Goal: Information Seeking & Learning: Understand process/instructions

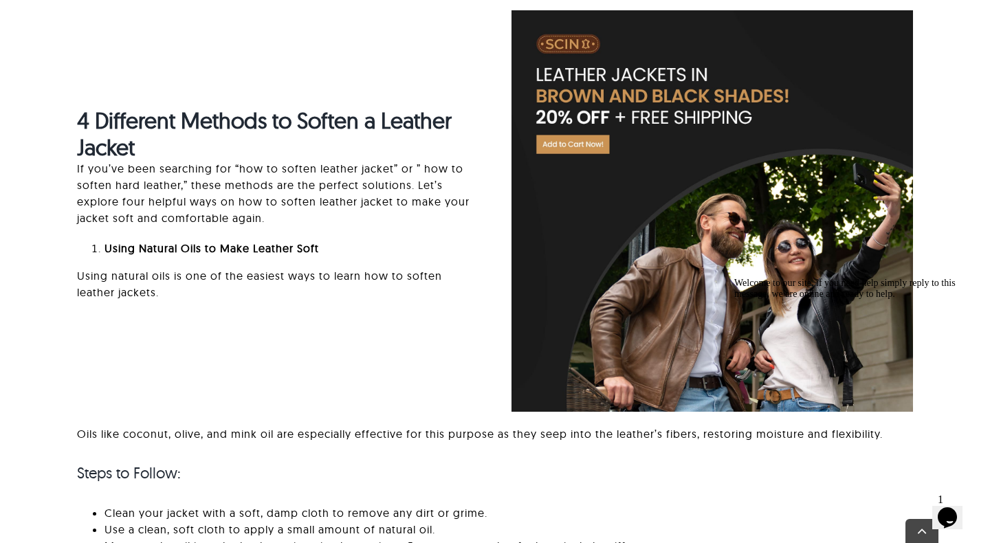
scroll to position [1680, 0]
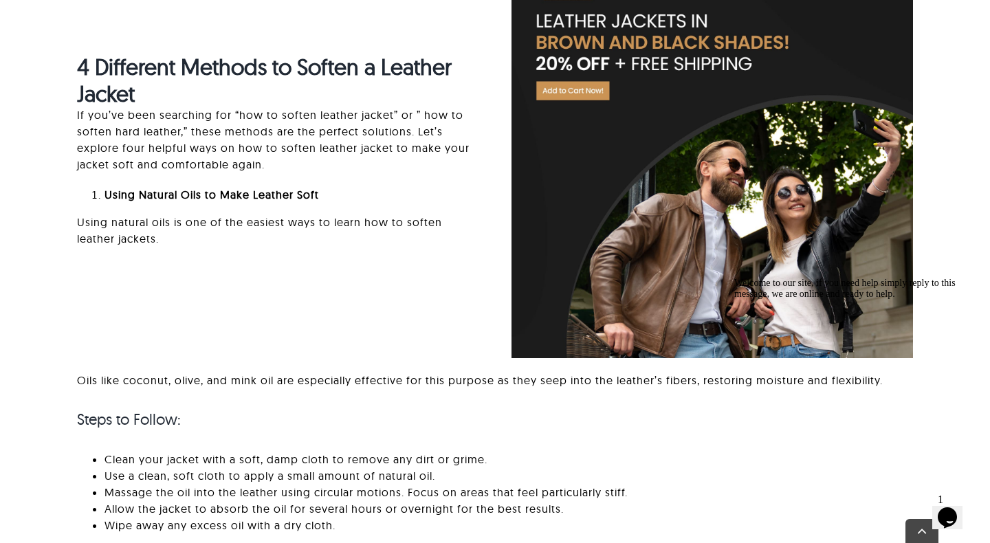
click at [155, 388] on p "Oils like coconut, olive, and mink oil are especially effective for this purpos…" at bounding box center [495, 380] width 837 height 17
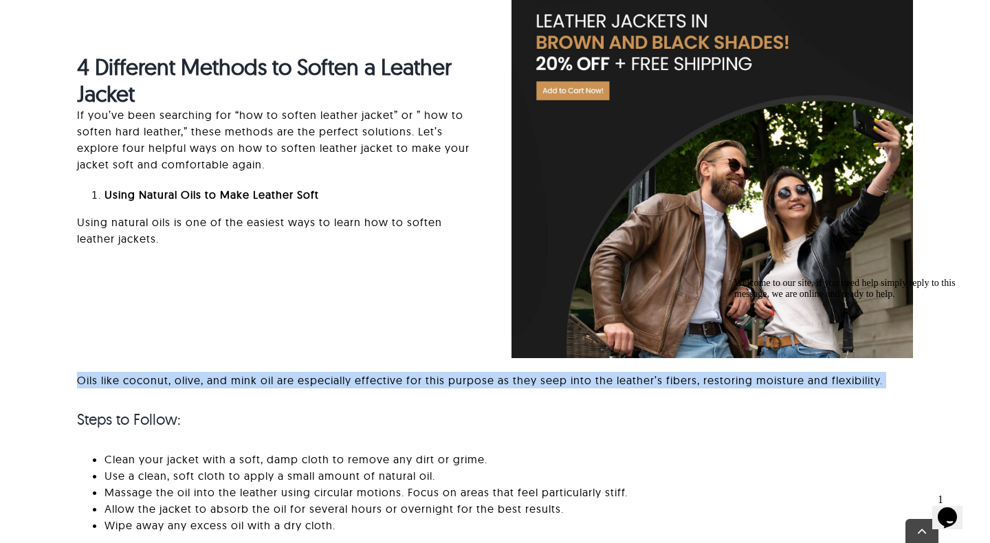
scroll to position [1852, 0]
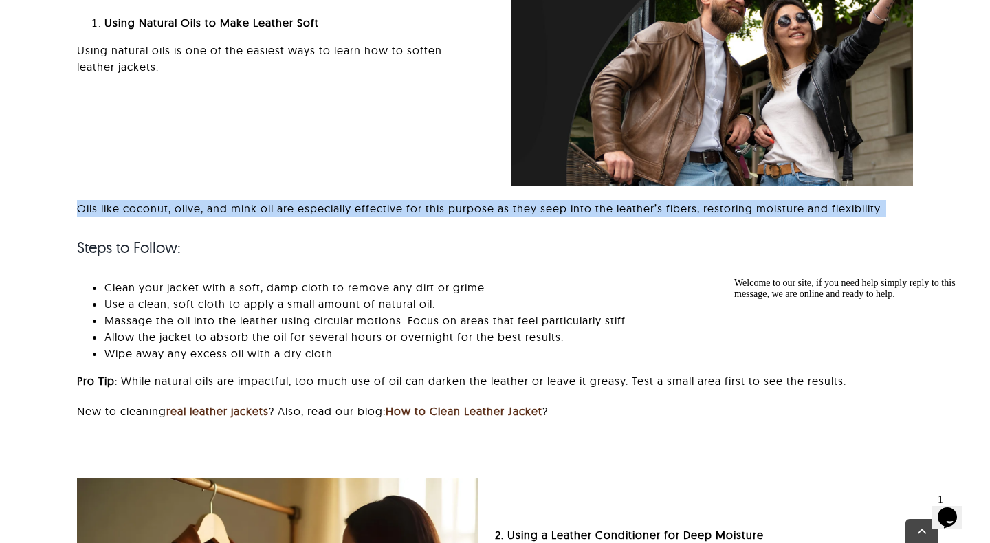
click at [163, 296] on li "Clean your jacket with a soft, damp cloth to remove any dirt or grime." at bounding box center [509, 287] width 809 height 17
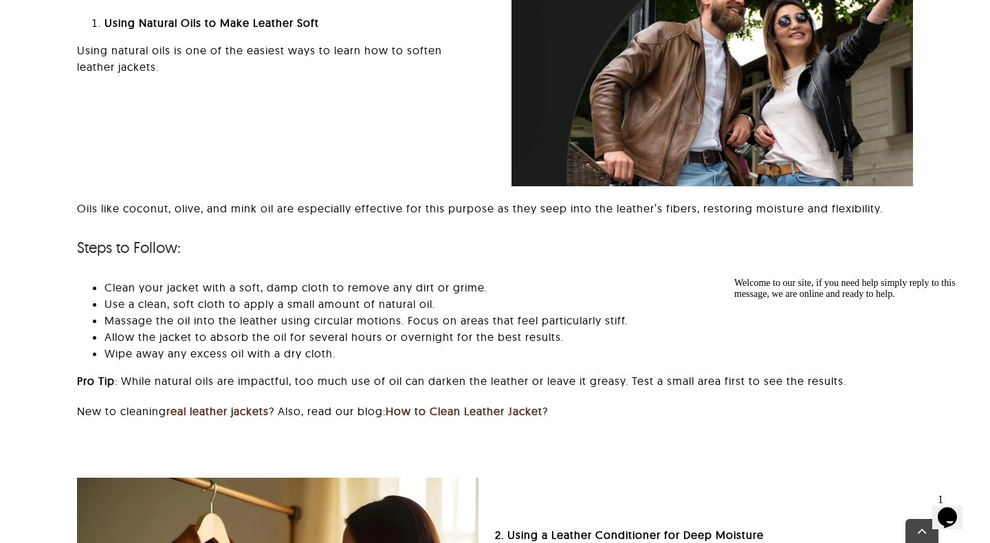
click at [163, 296] on li "Clean your jacket with a soft, damp cloth to remove any dirt or grime." at bounding box center [509, 287] width 809 height 17
click at [149, 312] on li "Use a clean, soft cloth to apply a small amount of natural oil." at bounding box center [509, 304] width 809 height 17
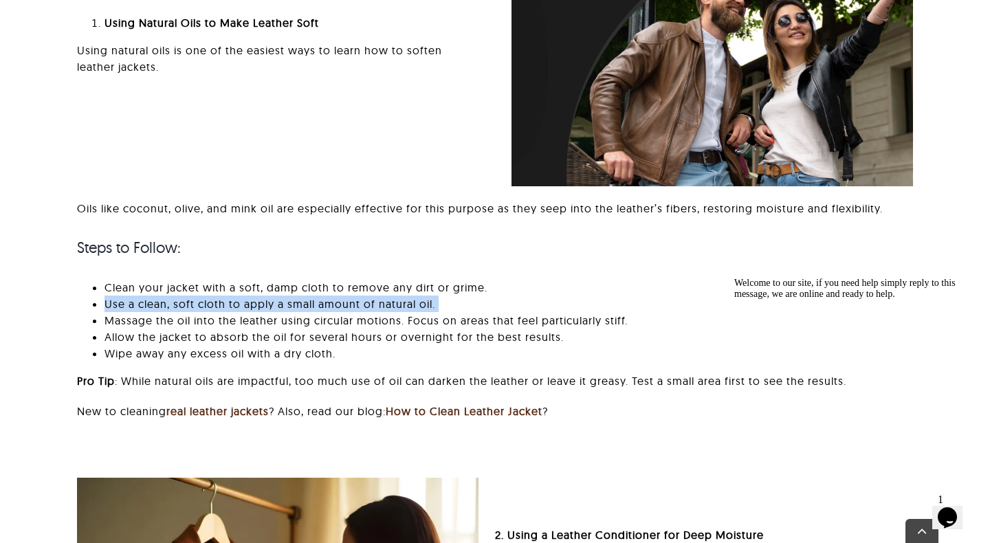
click at [140, 329] on li "Massage the oil into the leather using circular motions. Focus on areas that fe…" at bounding box center [509, 320] width 809 height 17
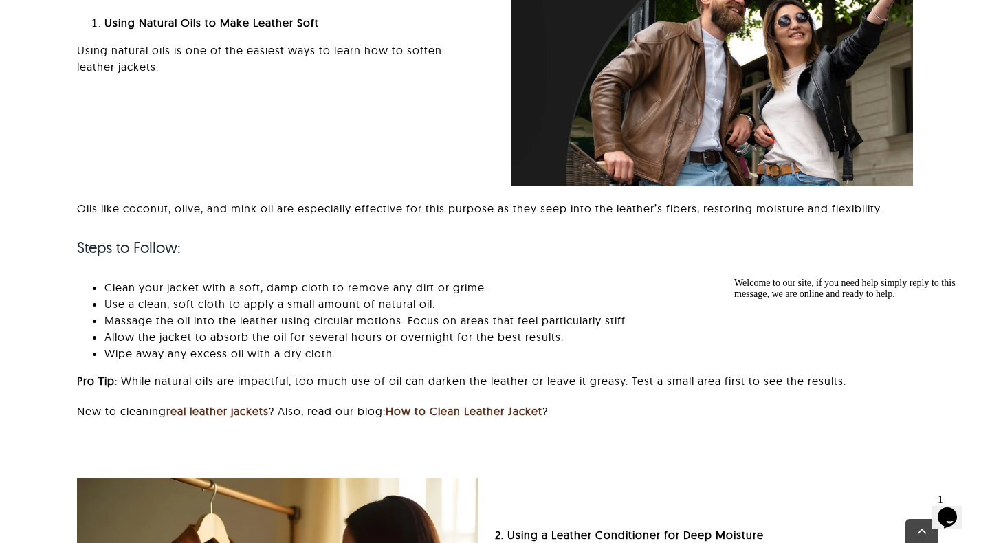
click at [140, 329] on li "Massage the oil into the leather using circular motions. Focus on areas that fe…" at bounding box center [509, 320] width 809 height 17
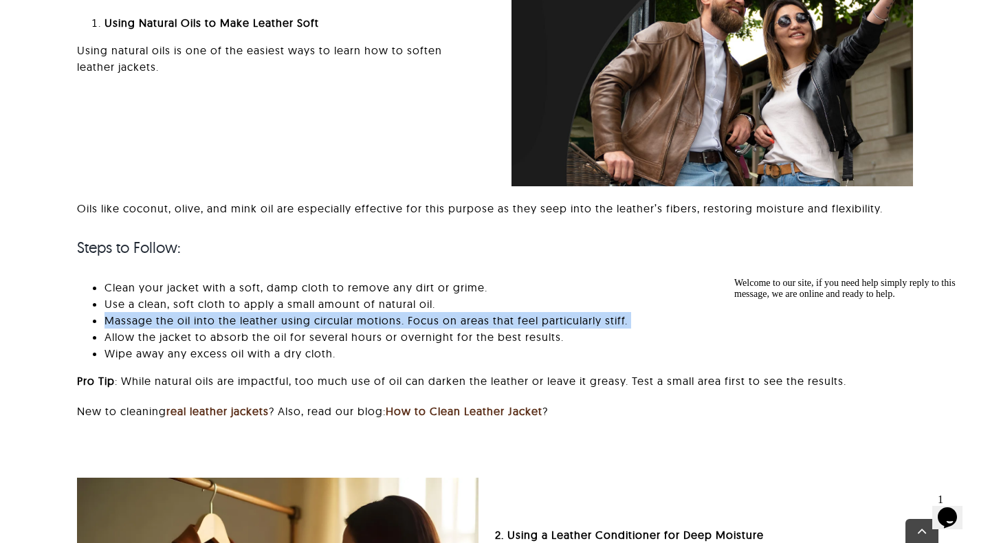
click at [184, 345] on li "Allow the jacket to absorb the oil for several hours or overnight for the best …" at bounding box center [509, 337] width 809 height 17
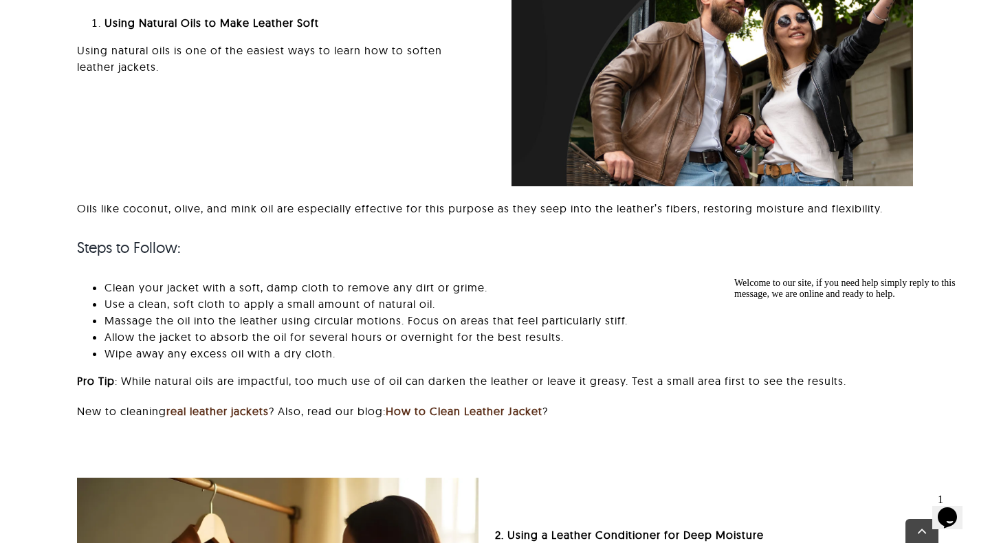
click at [184, 345] on li "Allow the jacket to absorb the oil for several hours or overnight for the best …" at bounding box center [509, 337] width 809 height 17
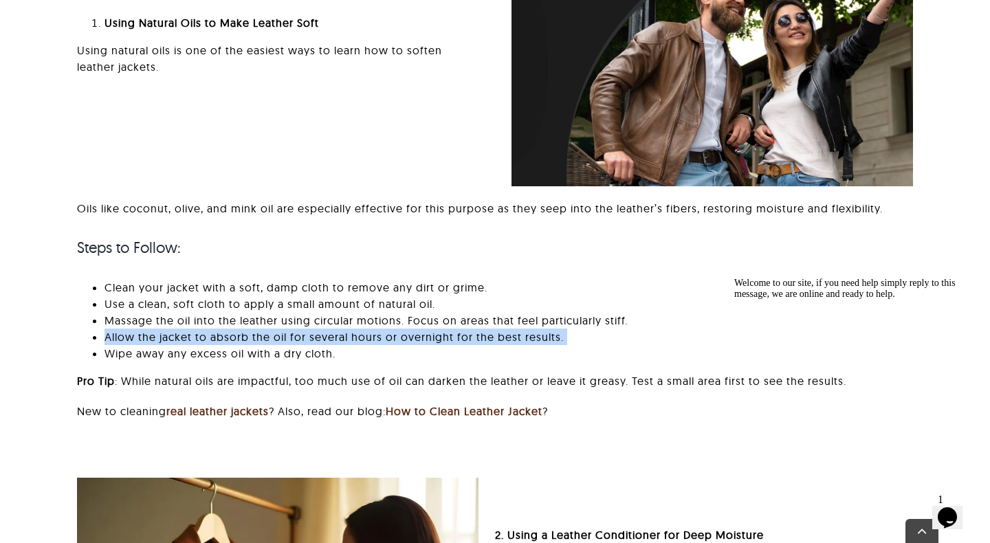
click at [135, 362] on li "Wipe away any excess oil with a dry cloth." at bounding box center [509, 353] width 809 height 17
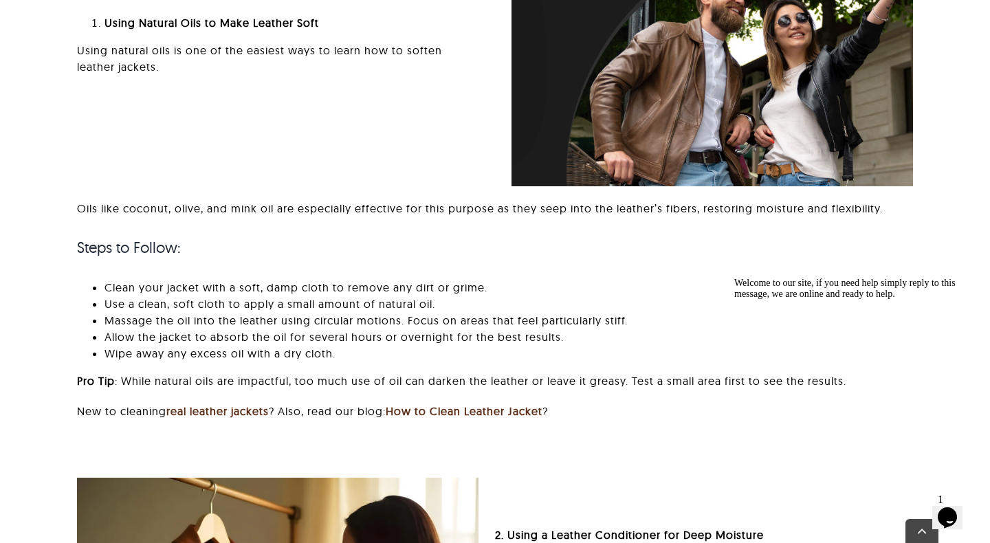
click at [135, 362] on li "Wipe away any excess oil with a dry cloth." at bounding box center [509, 353] width 809 height 17
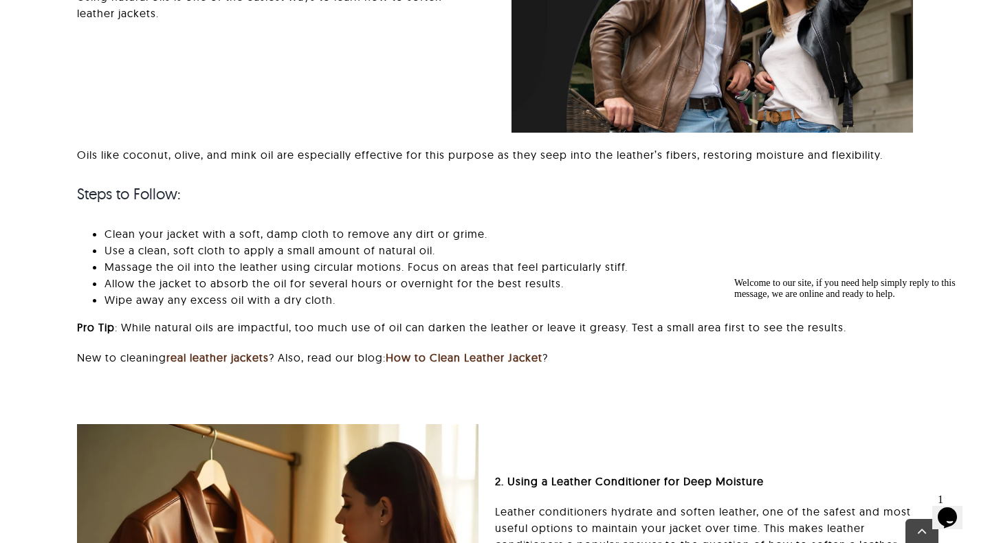
scroll to position [1934, 0]
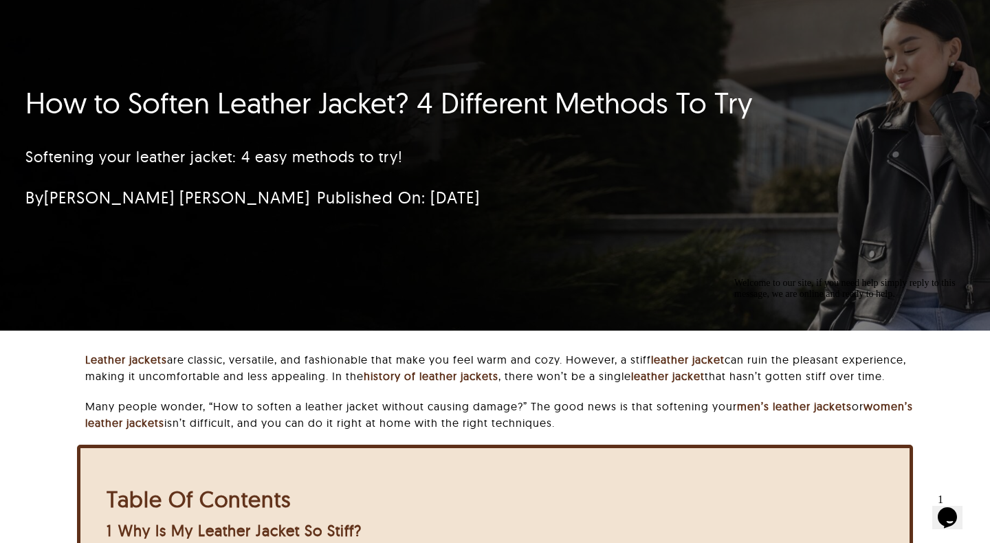
scroll to position [0, 0]
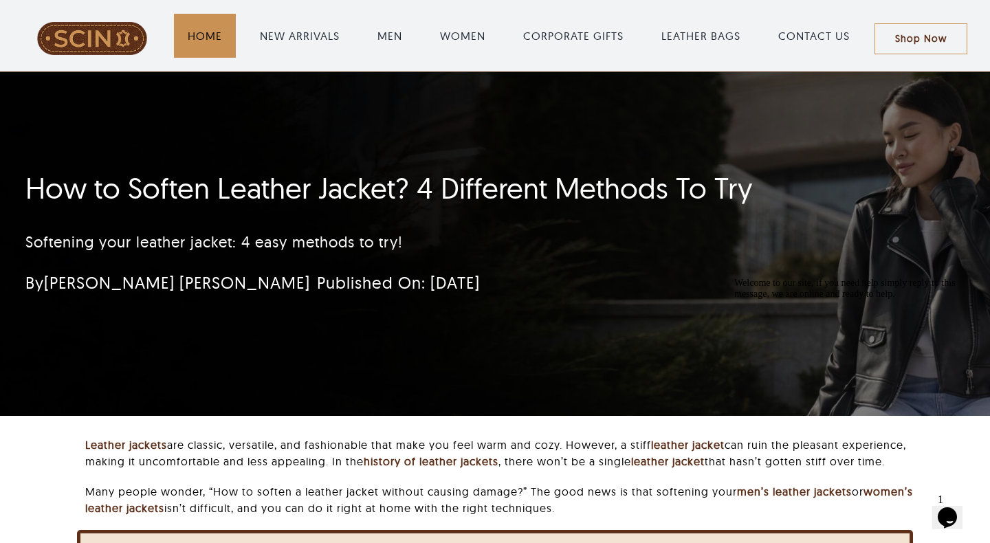
click at [203, 32] on span "HOME" at bounding box center [205, 36] width 34 height 17
